Goal: Information Seeking & Learning: Find specific fact

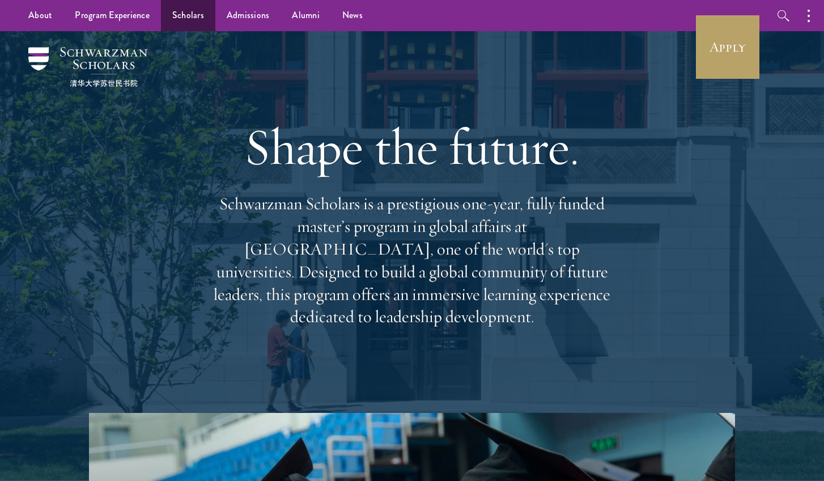
click at [187, 22] on link "Scholars" at bounding box center [188, 15] width 54 height 31
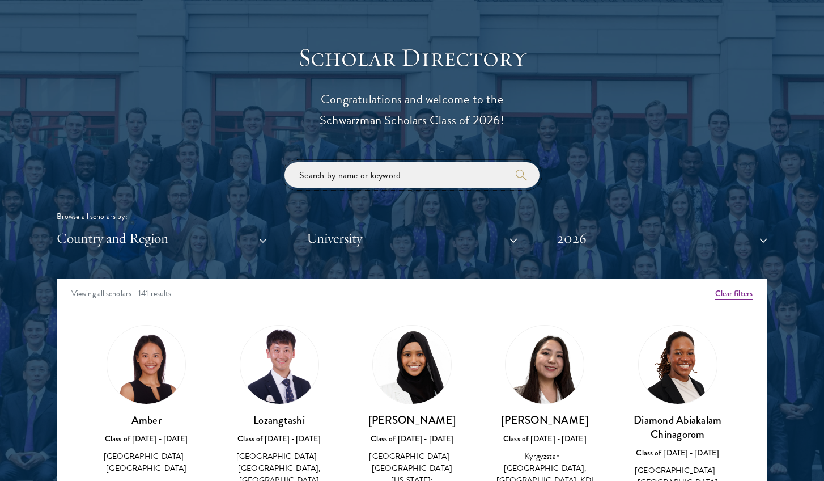
click at [449, 172] on input "search" at bounding box center [412, 175] width 255 height 26
click button "submit" at bounding box center [0, 0] width 0 height 0
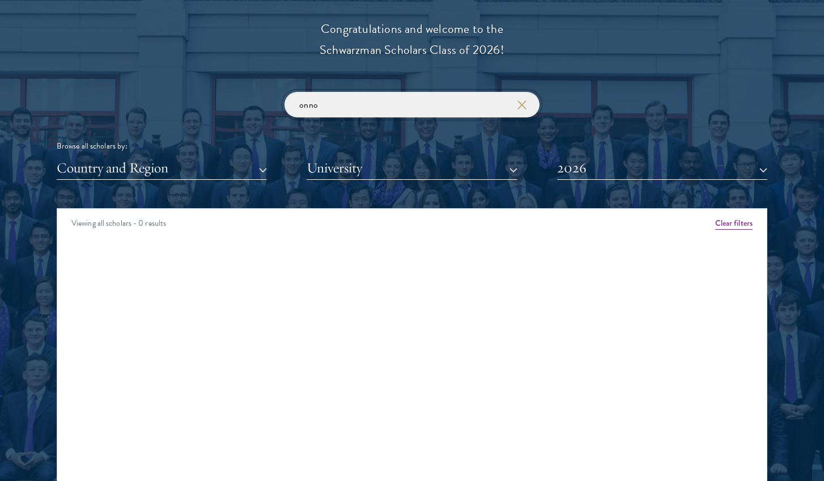
scroll to position [1298, 0]
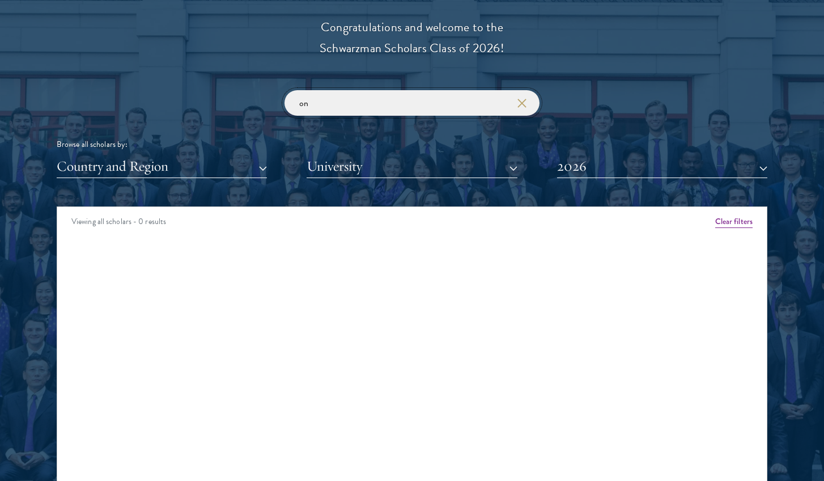
type input "o"
click at [606, 159] on button "2026" at bounding box center [662, 166] width 210 height 23
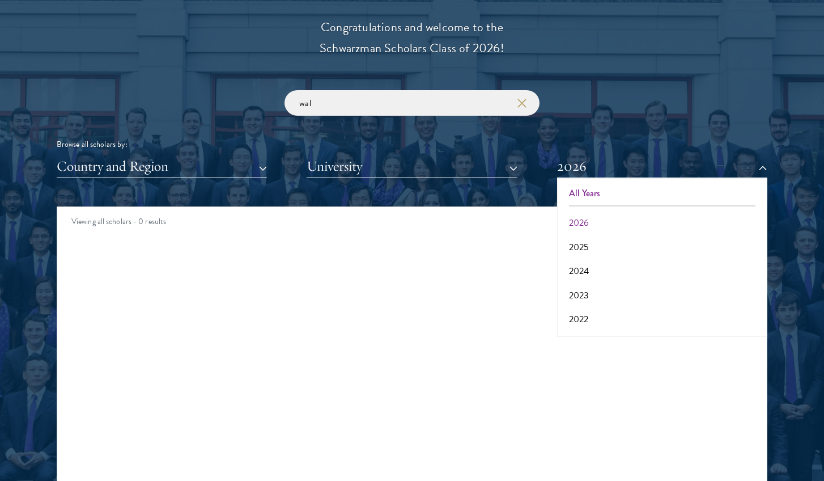
click at [599, 184] on button "All Years" at bounding box center [662, 193] width 203 height 24
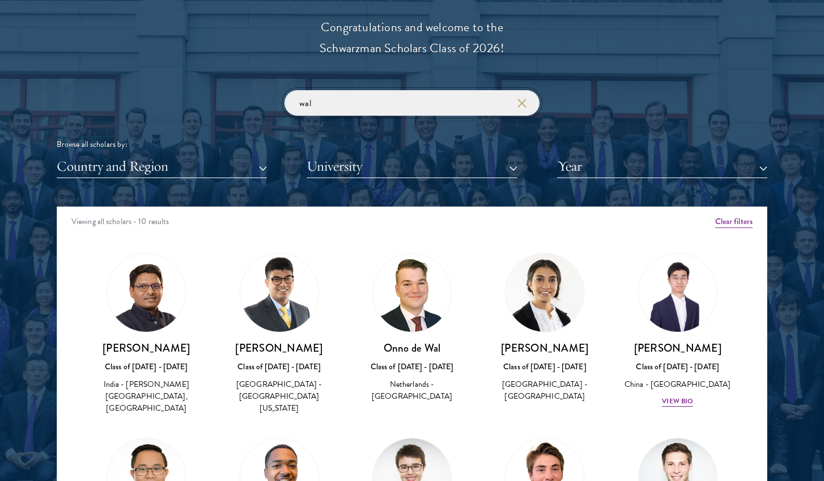
click at [388, 104] on input "wal" at bounding box center [412, 103] width 255 height 26
type input "w"
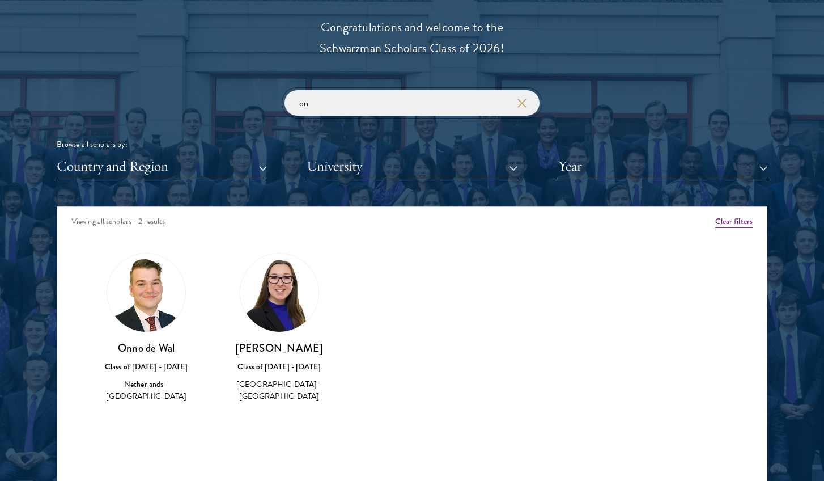
type input "o"
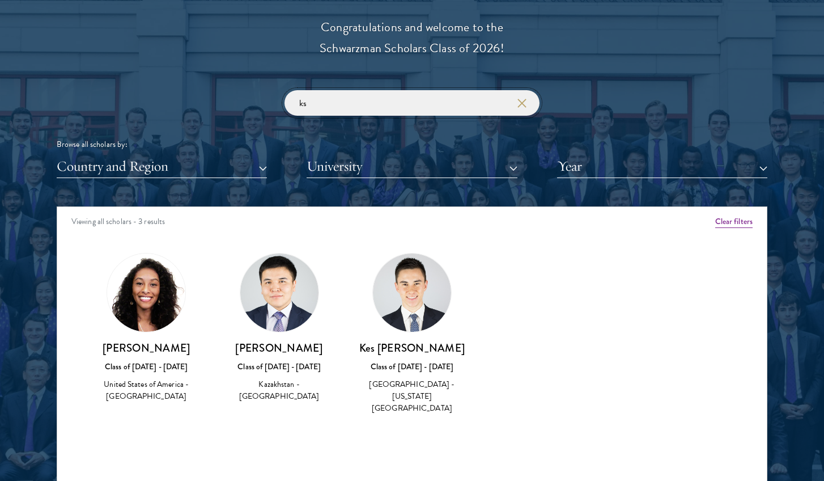
type input "kse"
